Goal: Task Accomplishment & Management: Manage account settings

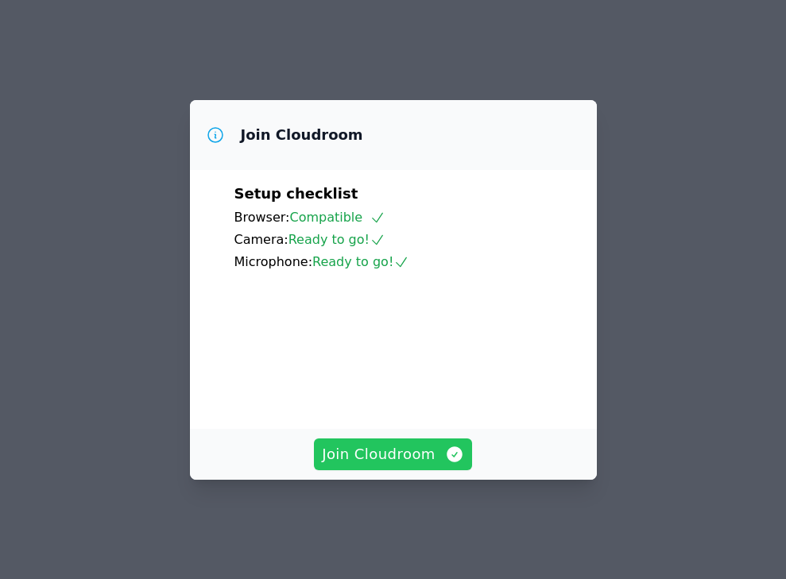
click at [381, 456] on span "Join Cloudroom" at bounding box center [393, 454] width 142 height 22
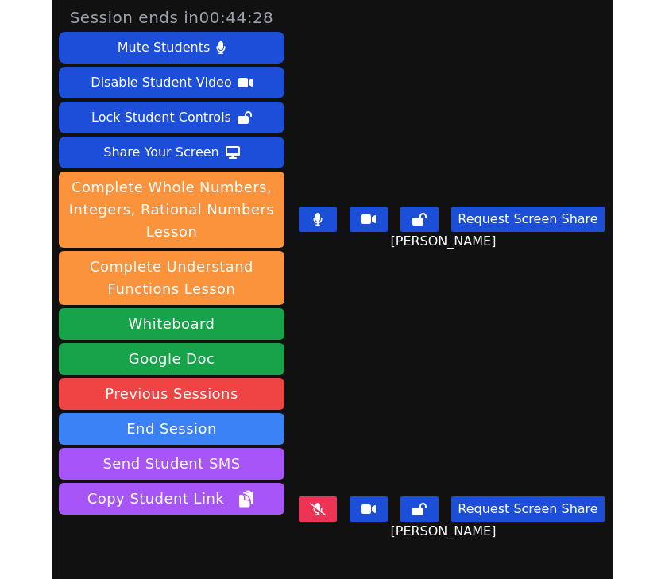
scroll to position [72, 0]
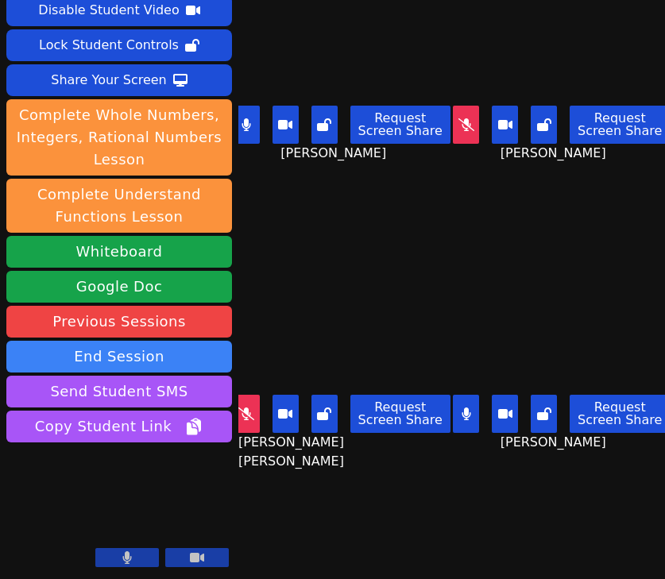
click at [254, 137] on button at bounding box center [247, 125] width 26 height 38
click at [475, 412] on button at bounding box center [466, 414] width 26 height 38
click at [473, 399] on button at bounding box center [466, 414] width 26 height 38
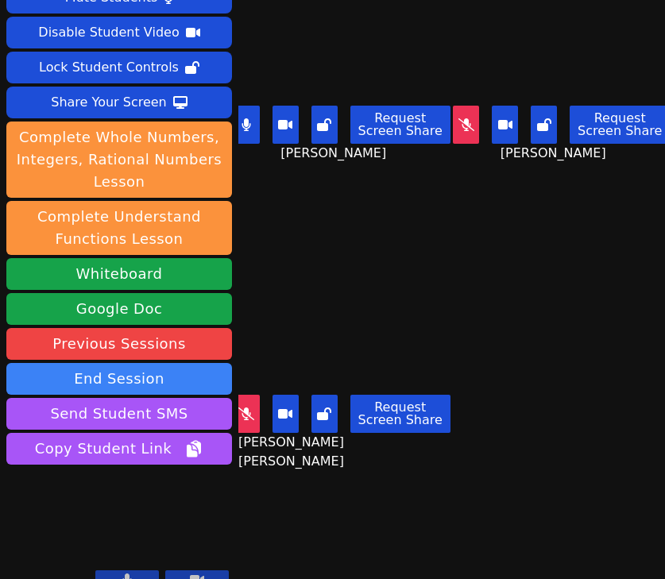
scroll to position [23, 0]
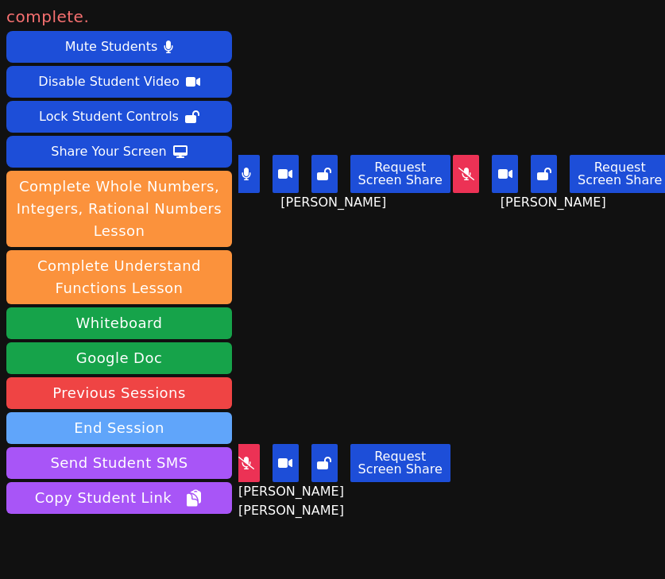
click at [126, 412] on button "End Session" at bounding box center [119, 428] width 226 height 32
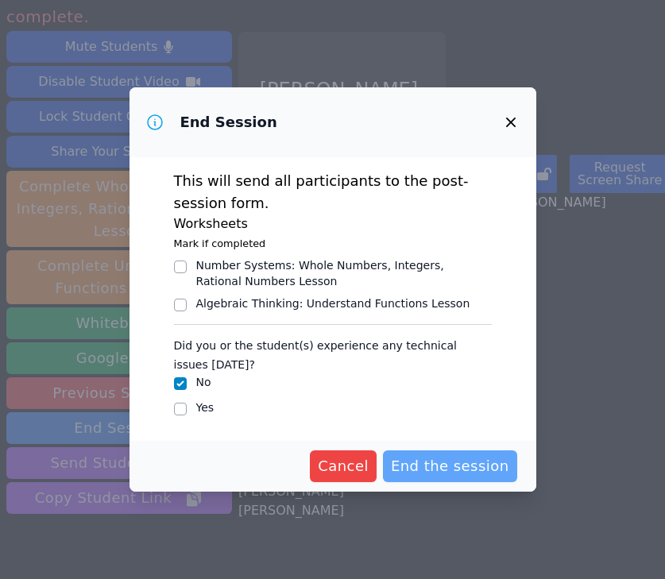
click at [435, 456] on span "End the session" at bounding box center [450, 466] width 118 height 22
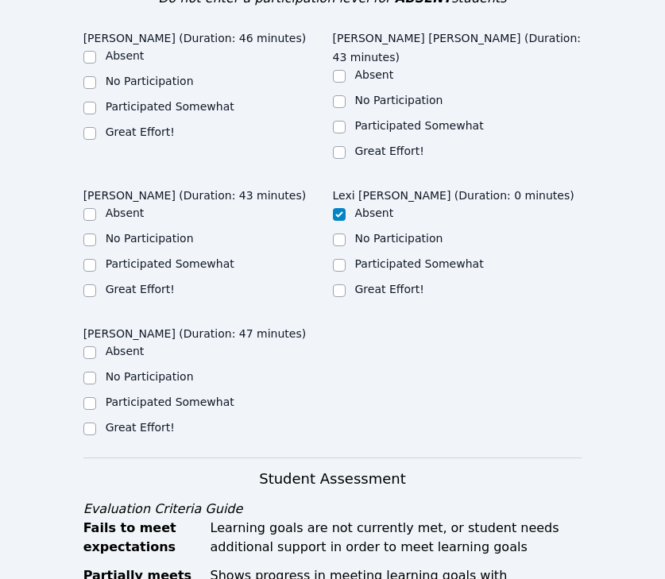
scroll to position [915, 0]
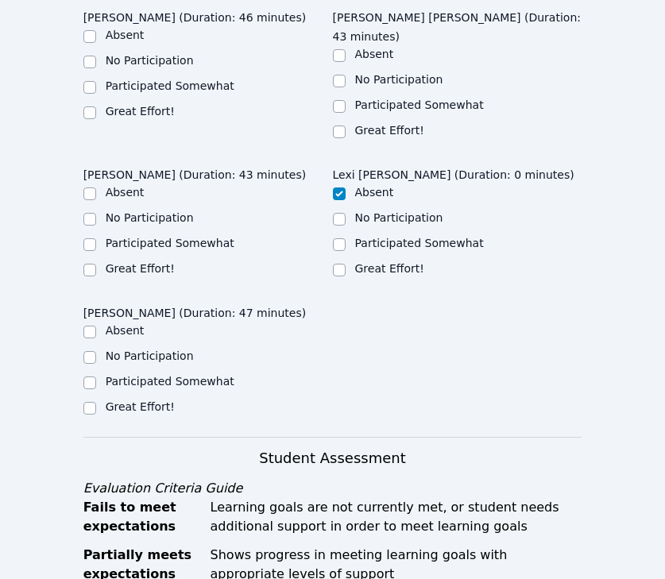
click at [145, 105] on label "Great Effort!" at bounding box center [140, 111] width 69 height 13
click at [96, 106] on input "Great Effort!" at bounding box center [89, 112] width 13 height 13
checkbox input "true"
click at [404, 124] on label "Great Effort!" at bounding box center [389, 130] width 69 height 13
click at [346, 126] on input "Great Effort!" at bounding box center [339, 132] width 13 height 13
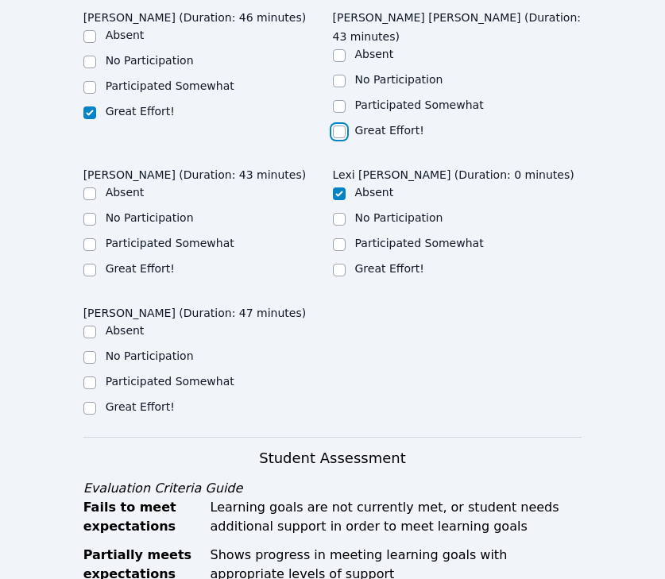
checkbox input "true"
click at [132, 262] on label "Great Effort!" at bounding box center [140, 268] width 69 height 13
click at [96, 264] on input "Great Effort!" at bounding box center [89, 270] width 13 height 13
checkbox input "true"
click at [148, 400] on label "Great Effort!" at bounding box center [140, 406] width 69 height 13
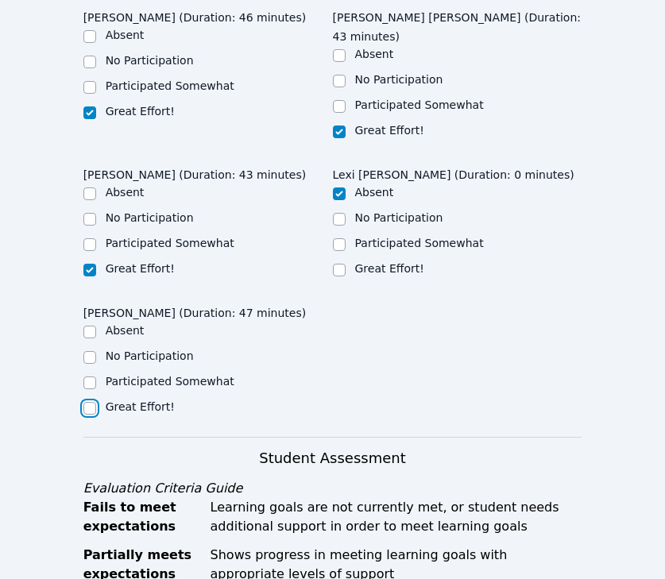
click at [96, 402] on input "Great Effort!" at bounding box center [89, 408] width 13 height 13
checkbox input "true"
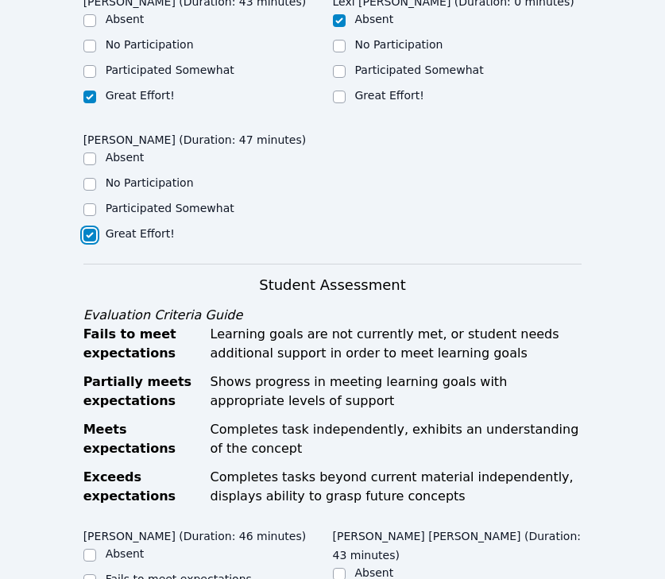
scroll to position [1365, 0]
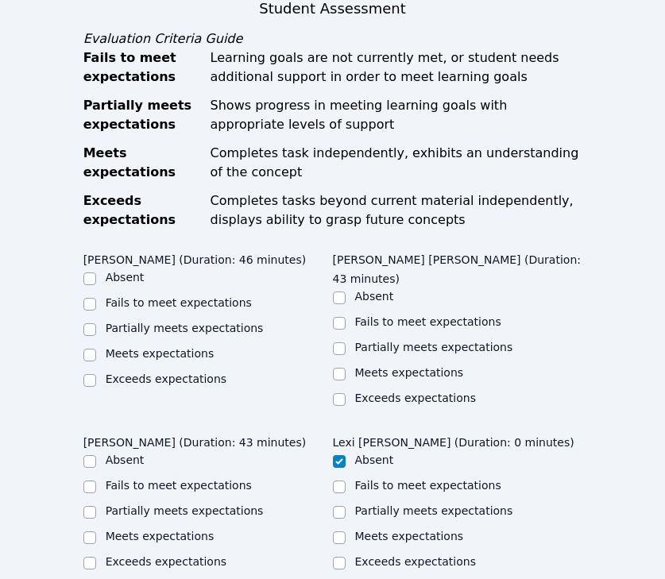
click at [151, 347] on label "Meets expectations" at bounding box center [160, 353] width 109 height 13
click at [96, 349] on input "Meets expectations" at bounding box center [89, 355] width 13 height 13
checkbox input "true"
click at [385, 339] on div "Partially meets expectations" at bounding box center [457, 348] width 249 height 19
click at [385, 288] on ul "Absent Fails to meet expectations Partially meets expectations Meets expectatio…" at bounding box center [457, 348] width 249 height 121
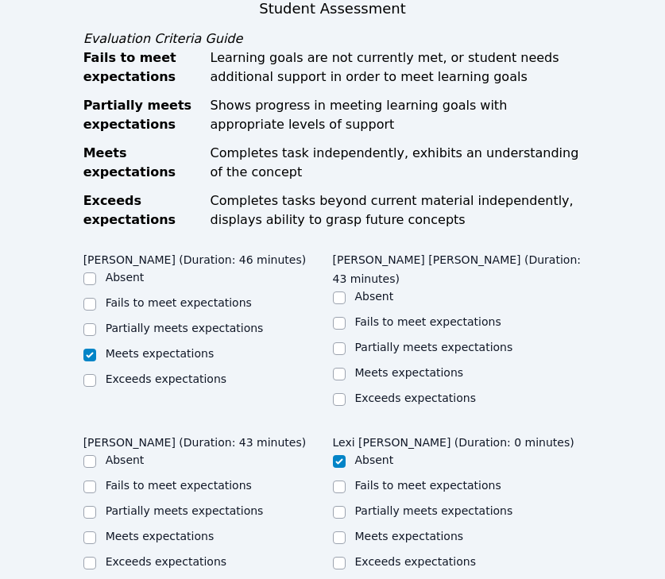
click at [363, 288] on ul "Absent Fails to meet expectations Partially meets expectations Meets expectatio…" at bounding box center [457, 348] width 249 height 121
click at [360, 365] on div "Meets expectations" at bounding box center [457, 374] width 249 height 19
click at [355, 365] on div "Meets expectations" at bounding box center [409, 373] width 109 height 16
click at [353, 365] on div "Meets expectations" at bounding box center [457, 374] width 249 height 19
click at [373, 366] on label "Meets expectations" at bounding box center [409, 372] width 109 height 13
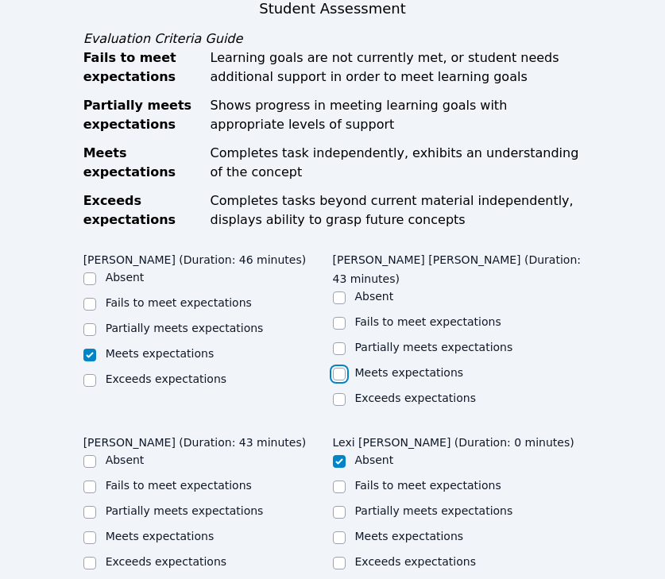
click at [346, 368] on input "Meets expectations" at bounding box center [339, 374] width 13 height 13
checkbox input "true"
click at [173, 530] on label "Meets expectations" at bounding box center [160, 536] width 109 height 13
click at [96, 532] on input "Meets expectations" at bounding box center [89, 538] width 13 height 13
checkbox input "true"
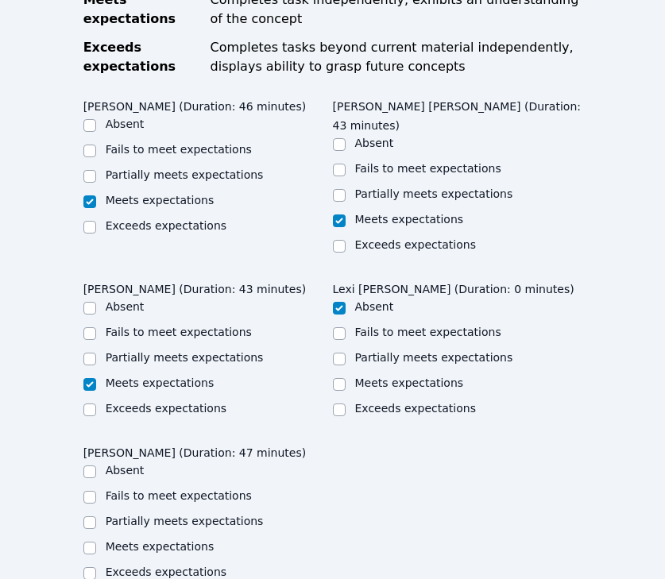
click at [146, 462] on ul "Absent Fails to meet expectations Partially meets expectations Meets expectatio…" at bounding box center [207, 522] width 249 height 121
click at [146, 540] on label "Meets expectations" at bounding box center [160, 546] width 109 height 13
click at [96, 542] on input "Meets expectations" at bounding box center [89, 548] width 13 height 13
checkbox input "true"
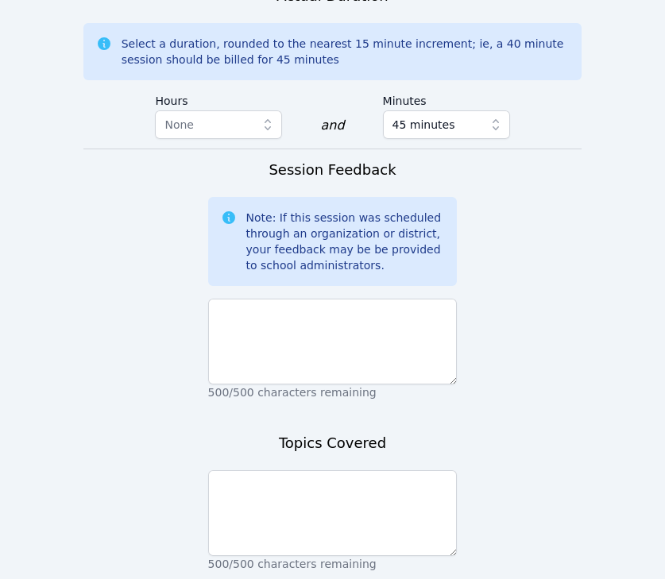
scroll to position [2155, 0]
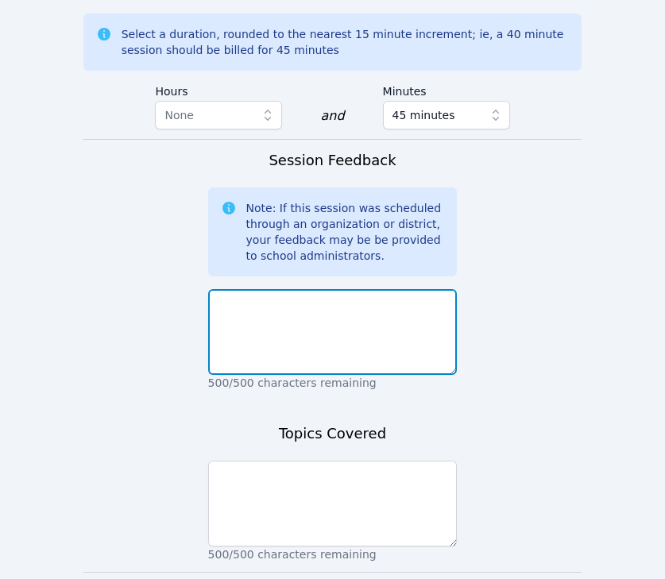
click at [301, 289] on textarea at bounding box center [332, 332] width 249 height 86
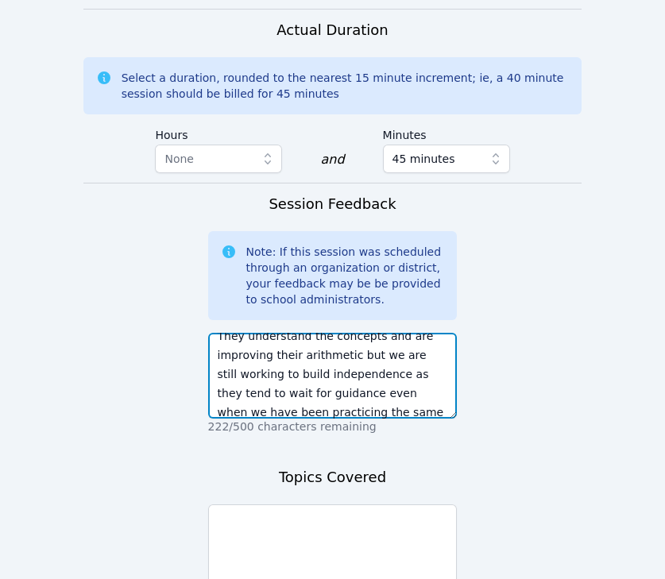
scroll to position [0, 0]
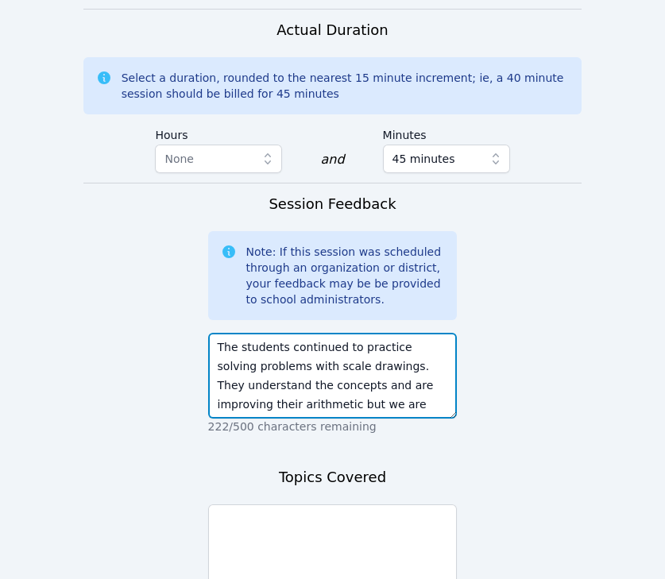
drag, startPoint x: 354, startPoint y: 228, endPoint x: 367, endPoint y: 253, distance: 28.1
click at [367, 333] on textarea "The students continued to practice solving problems with scale drawings. They u…" at bounding box center [332, 376] width 249 height 86
type textarea "The students continued to practice solving problems with scale drawings. They u…"
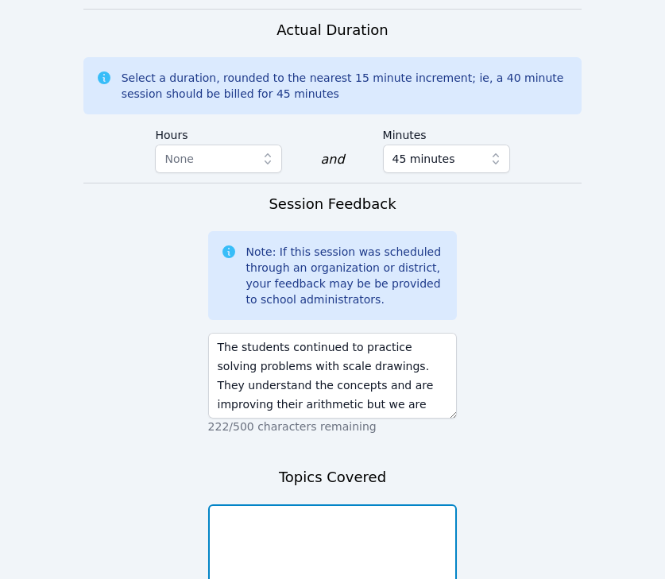
click at [388, 505] on textarea at bounding box center [332, 548] width 249 height 86
paste textarea "practice solving problems with scale drawings"
type textarea "practice solving problems with scale drawings"
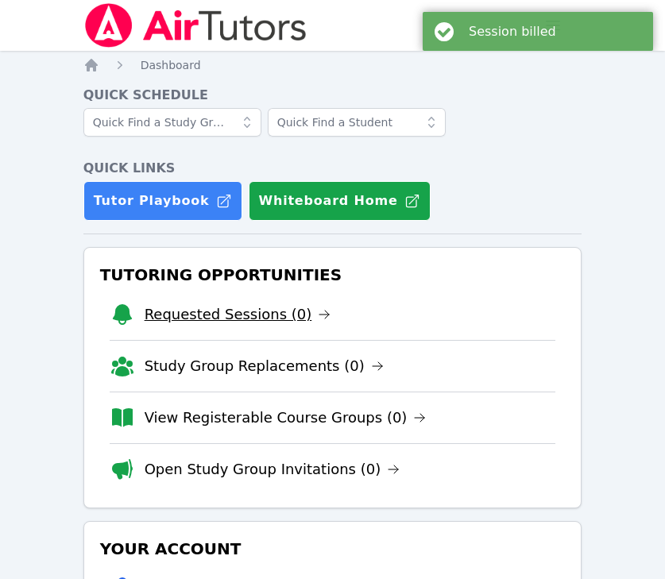
scroll to position [746, 0]
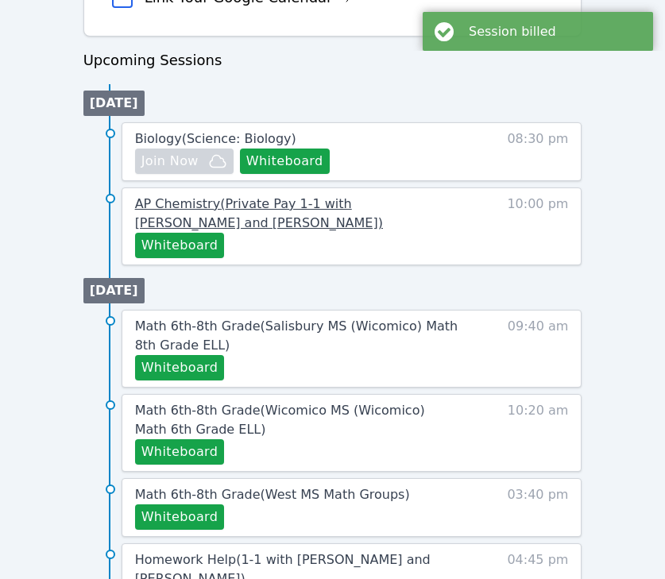
click at [212, 215] on link "AP Chemistry ( Private Pay 1-1 with [PERSON_NAME] and [PERSON_NAME] )" at bounding box center [297, 214] width 325 height 38
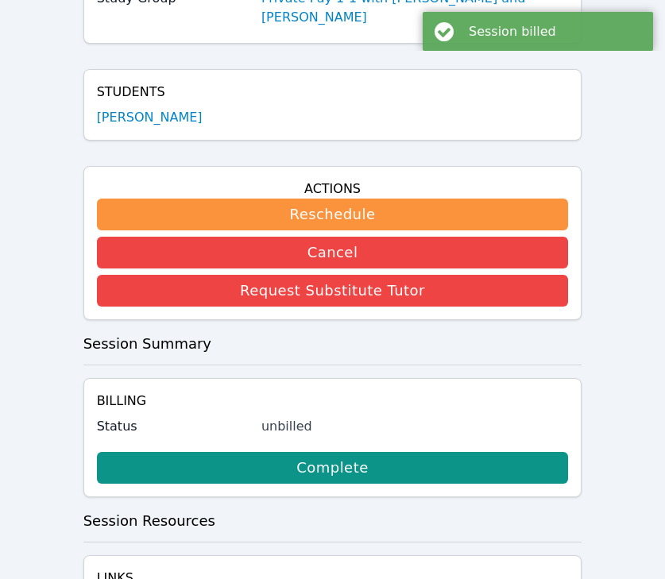
scroll to position [257, 0]
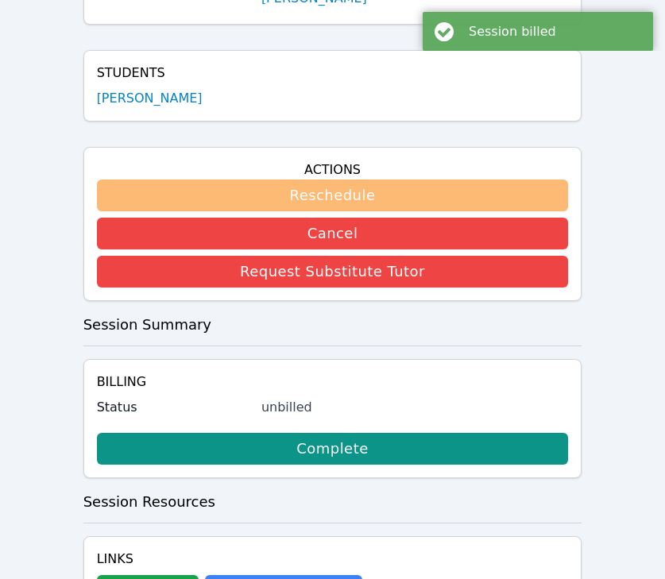
click at [326, 190] on button "Reschedule" at bounding box center [333, 196] width 472 height 32
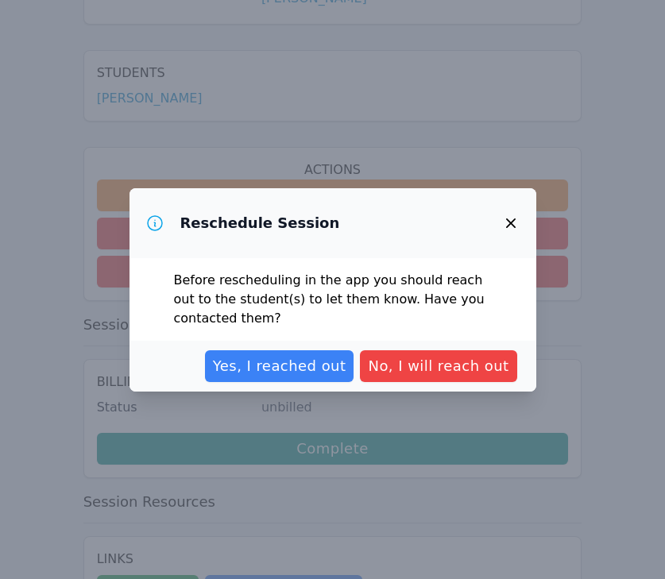
click at [286, 382] on div "Yes, I reached out No, I will reach out" at bounding box center [333, 366] width 407 height 51
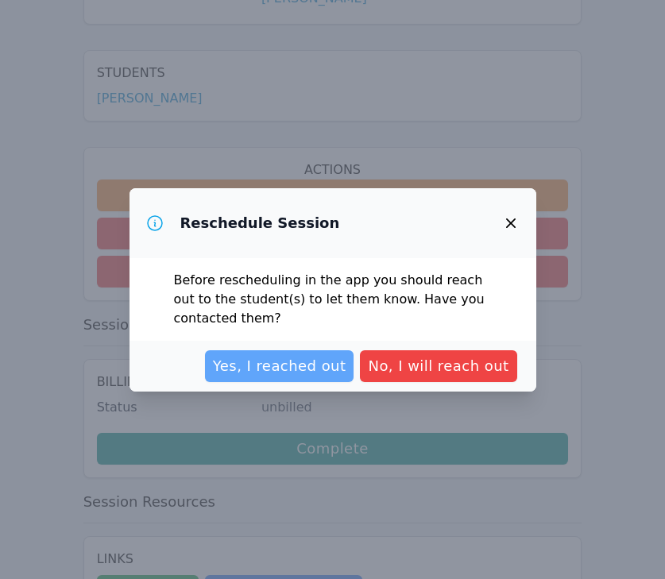
click at [281, 369] on span "Yes, I reached out" at bounding box center [279, 366] width 133 height 22
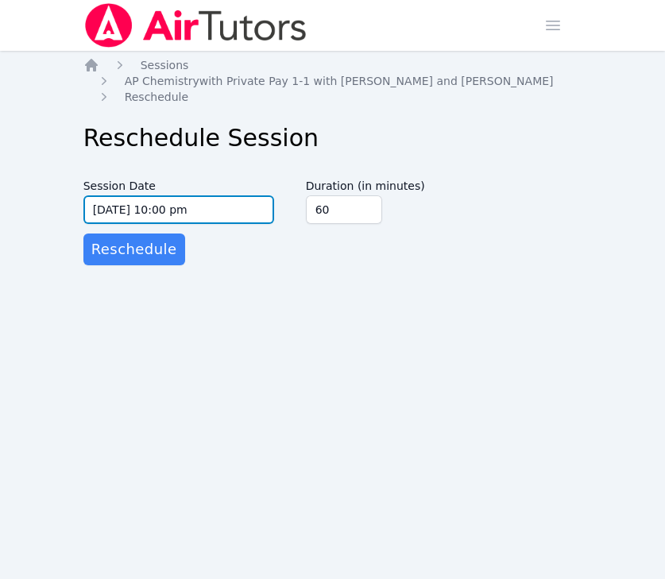
click at [222, 217] on input "[DATE] 10:00 pm" at bounding box center [178, 209] width 191 height 29
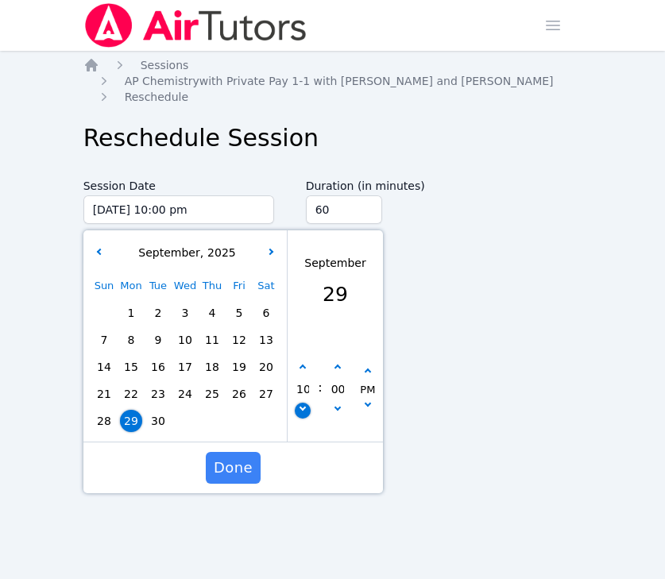
click at [301, 414] on button "button" at bounding box center [303, 411] width 16 height 16
type input "[DATE] 09:00 pm"
type input "09"
click at [332, 404] on button "button" at bounding box center [337, 411] width 16 height 16
type input "[DATE] 08:55 pm"
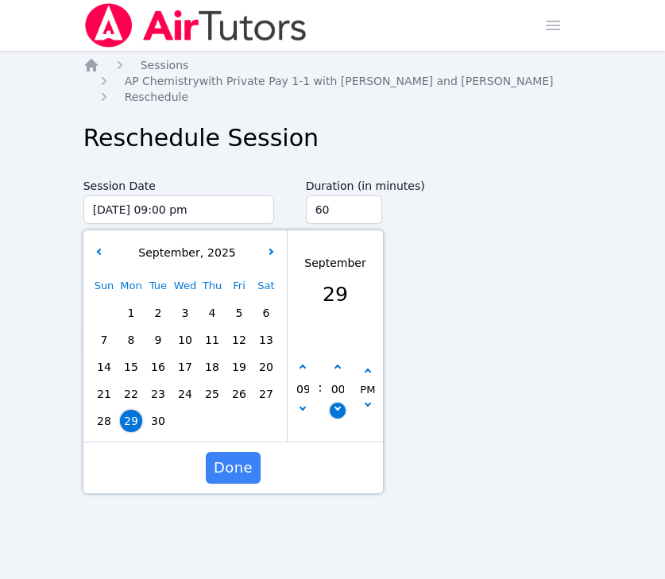
type input "08"
type input "55"
click at [332, 364] on button "button" at bounding box center [337, 368] width 16 height 16
type input "[DATE] 09:00 pm"
type input "09"
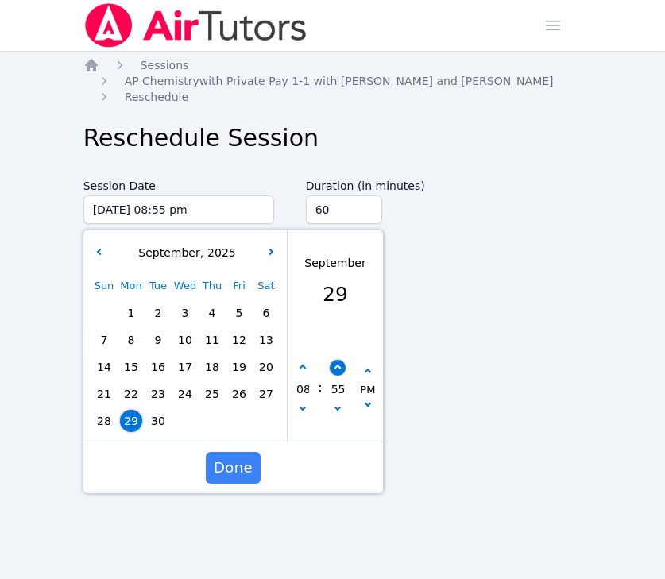
type input "00"
click at [332, 409] on button "button" at bounding box center [337, 411] width 16 height 16
type input "[DATE] 08:55 pm"
type input "08"
type input "55"
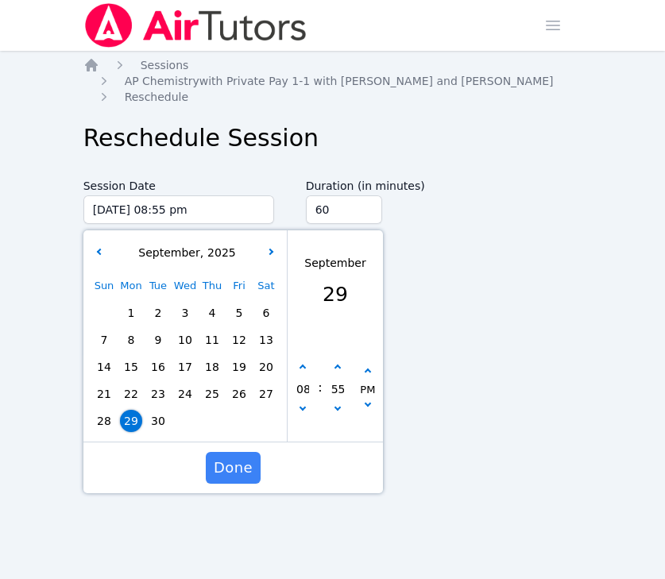
click at [336, 354] on div "08 : 55 PM" at bounding box center [335, 390] width 95 height 104
click at [337, 361] on button "button" at bounding box center [337, 368] width 16 height 16
type input "[DATE] 09:00 pm"
type input "09"
type input "00"
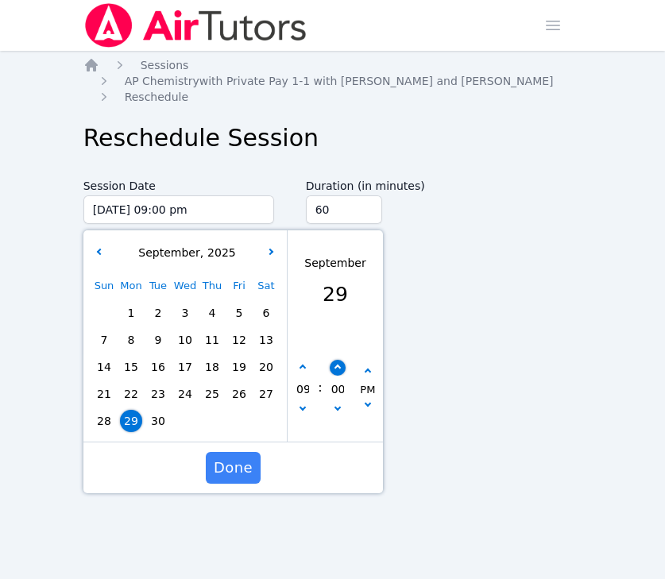
click at [337, 361] on button "button" at bounding box center [337, 368] width 16 height 16
type input "[DATE] 09:05 pm"
type input "05"
click at [337, 361] on button "button" at bounding box center [337, 368] width 16 height 16
type input "[DATE] 09:10 pm"
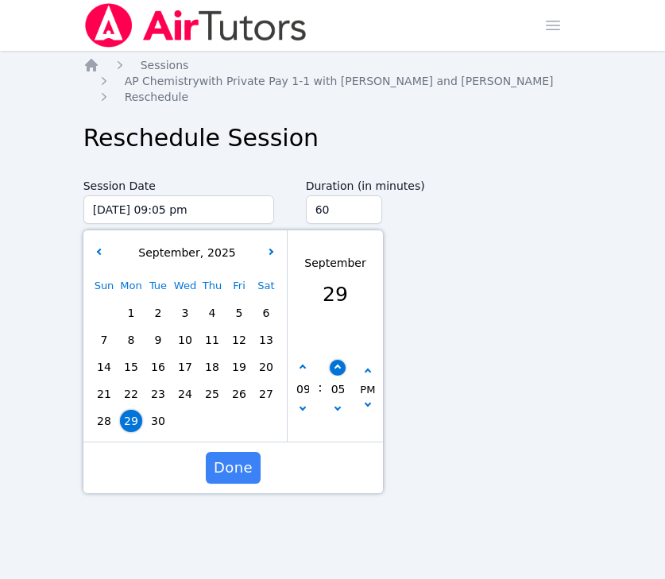
type input "10"
click at [337, 361] on button "button" at bounding box center [337, 368] width 16 height 16
type input "[DATE] 09:15 pm"
type input "15"
click at [337, 361] on button "button" at bounding box center [337, 368] width 16 height 16
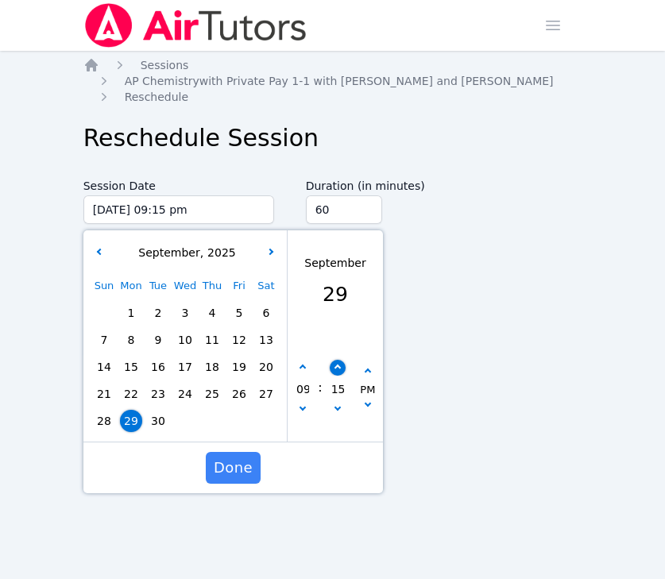
type input "[DATE] 09:20 pm"
type input "20"
click at [337, 361] on button "button" at bounding box center [337, 368] width 16 height 16
type input "[DATE] 09:25 pm"
type input "25"
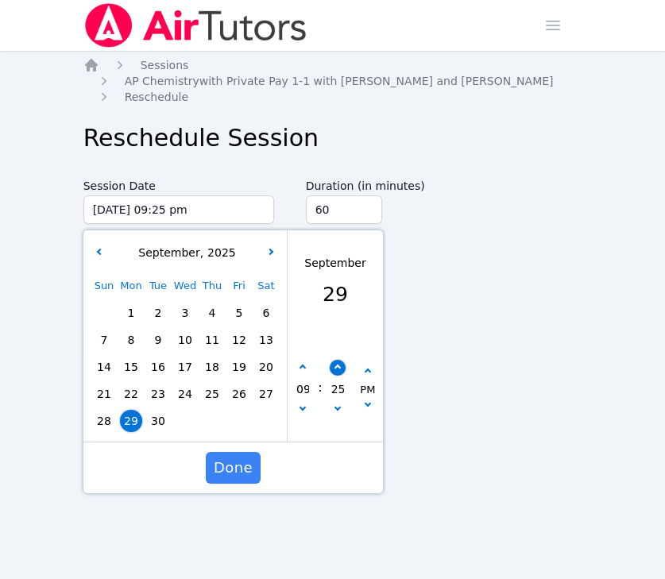
click at [337, 361] on button "button" at bounding box center [337, 368] width 16 height 16
type input "[DATE] 09:30 pm"
type input "30"
click at [242, 471] on span "Done" at bounding box center [233, 468] width 39 height 22
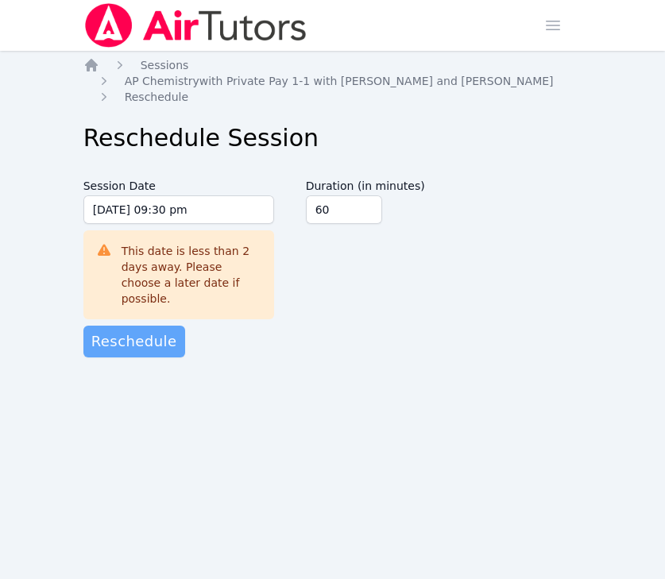
click at [144, 331] on span "Reschedule" at bounding box center [134, 342] width 86 height 22
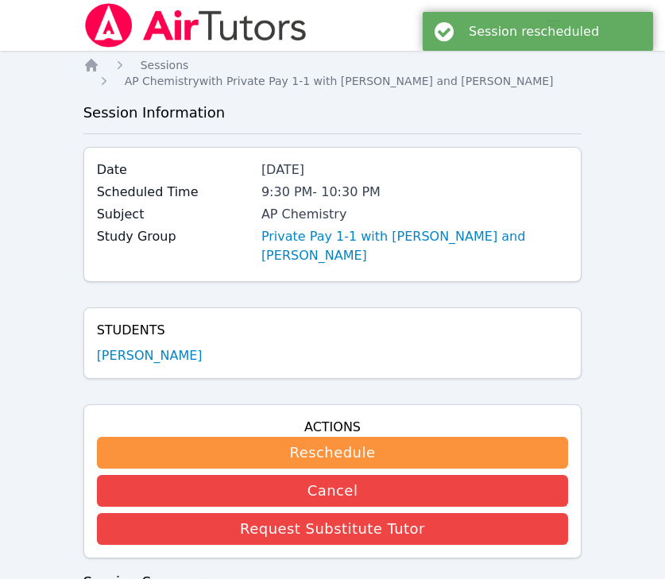
click at [122, 38] on img at bounding box center [195, 25] width 225 height 44
